Goal: Information Seeking & Learning: Learn about a topic

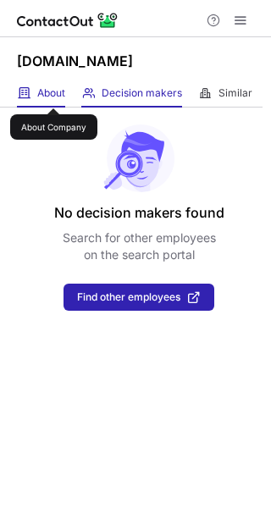
click at [53, 93] on span "About" at bounding box center [51, 93] width 28 height 14
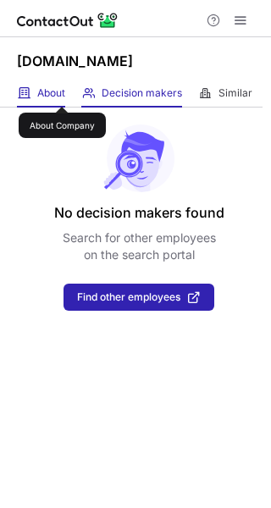
click at [62, 91] on span "About" at bounding box center [51, 93] width 28 height 14
